Goal: Find specific page/section: Find specific page/section

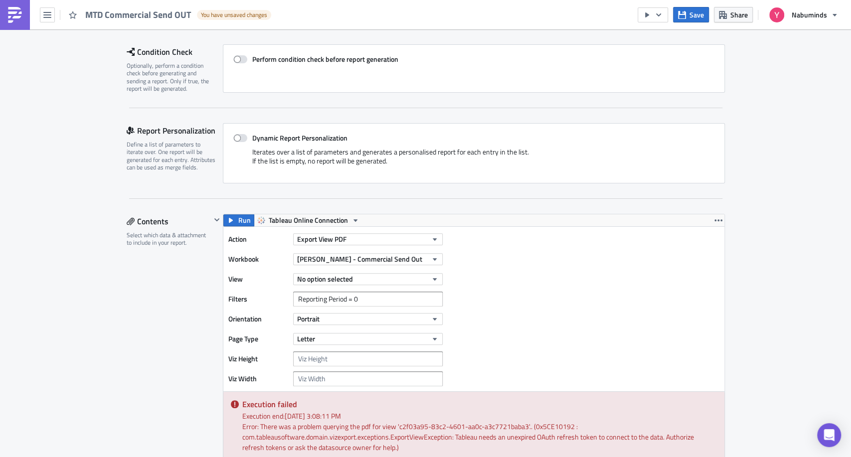
scroll to position [111, 0]
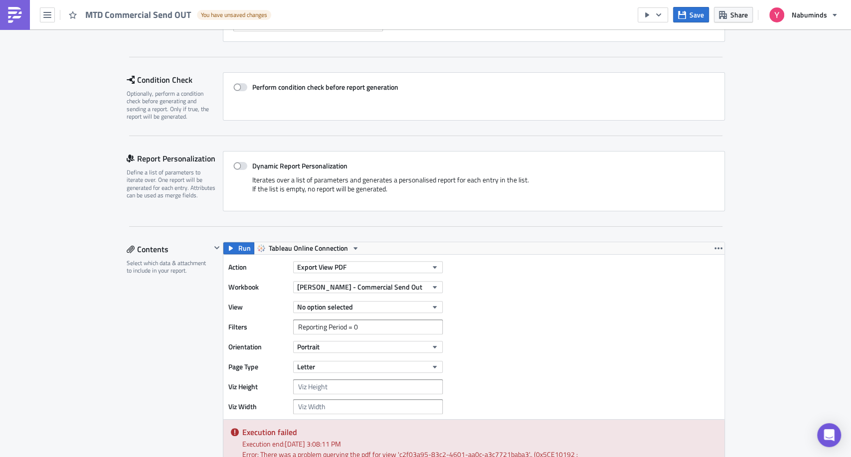
click at [148, 14] on span "MTD Commercial Send OUT" at bounding box center [138, 14] width 107 height 11
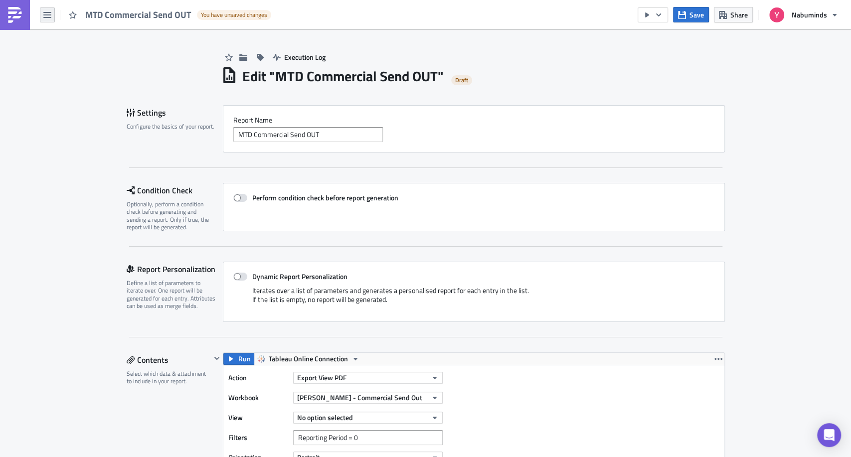
click at [47, 17] on icon "button" at bounding box center [47, 15] width 8 height 8
click at [68, 55] on div "Home" at bounding box center [90, 55] width 66 height 10
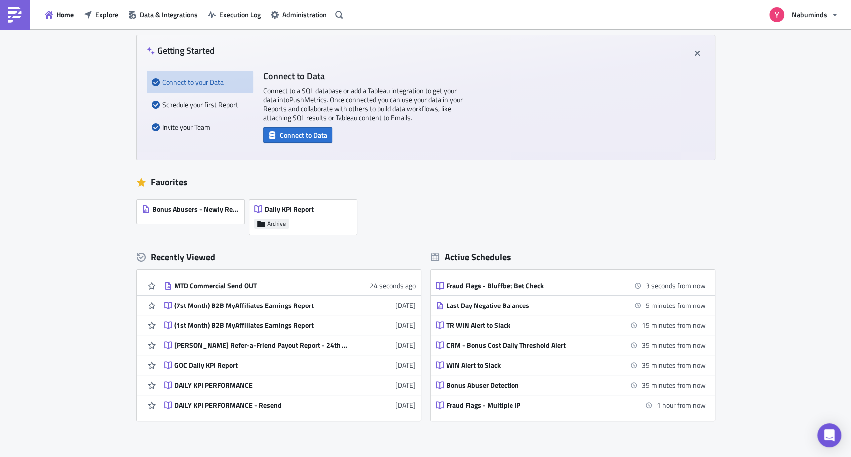
scroll to position [55, 0]
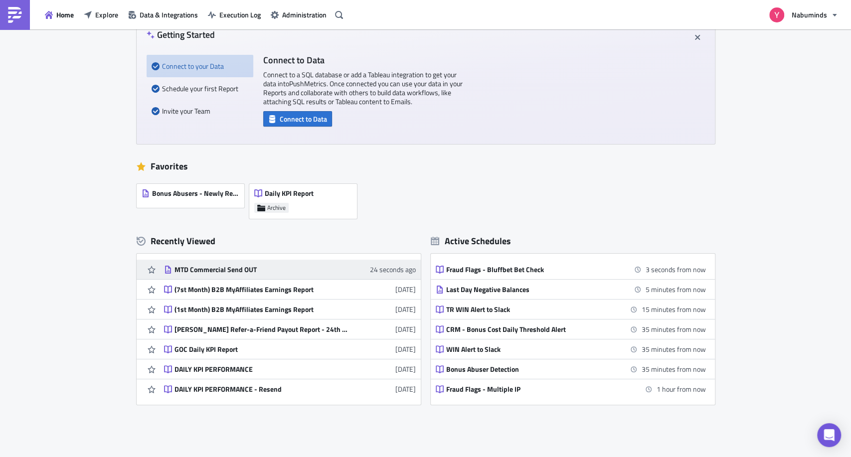
click at [235, 270] on div "MTD Commercial Send OUT" at bounding box center [261, 269] width 174 height 9
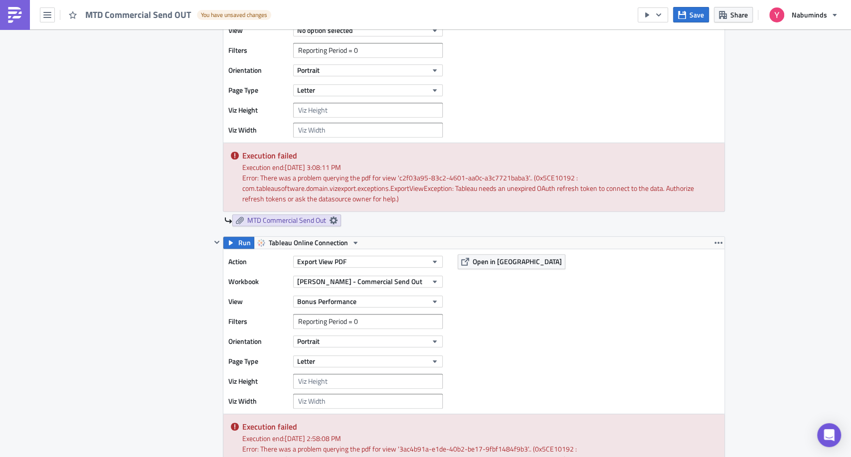
scroll to position [443, 0]
